Goal: Navigation & Orientation: Find specific page/section

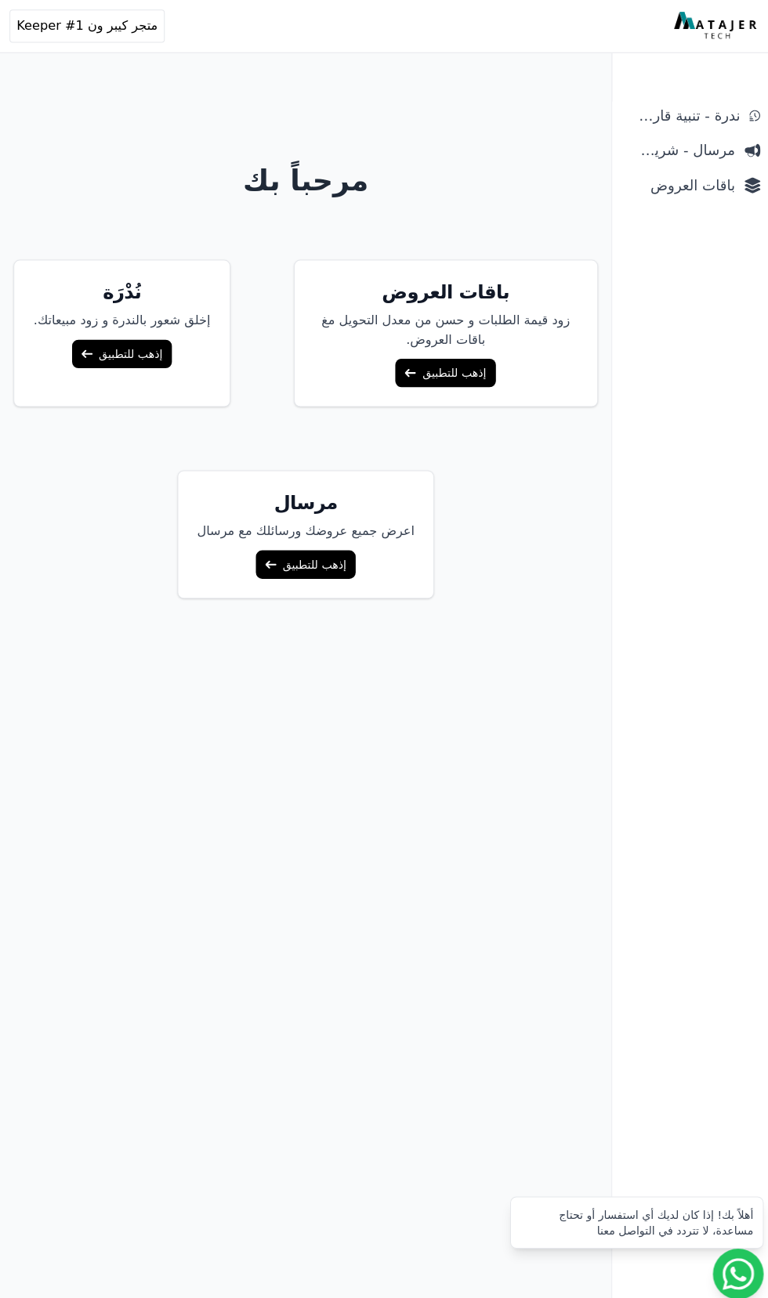
click at [417, 458] on div "باقات العروض زود قيمة الطلبات و حسن من معدل التحويل مغ باقات العروض. إذهب للتطب…" at bounding box center [303, 424] width 602 height 335
click at [425, 368] on link "إذهب للتطبيق" at bounding box center [440, 369] width 99 height 28
